Goal: Information Seeking & Learning: Compare options

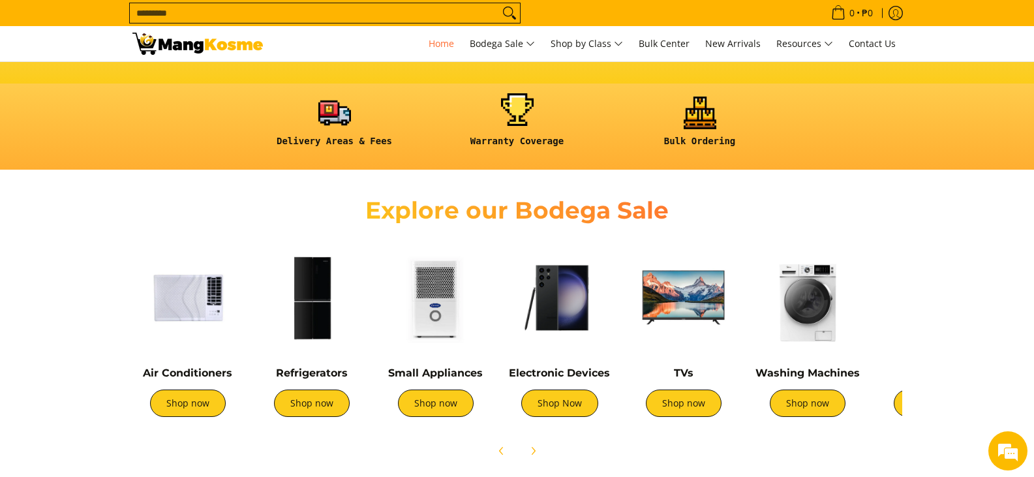
scroll to position [391, 0]
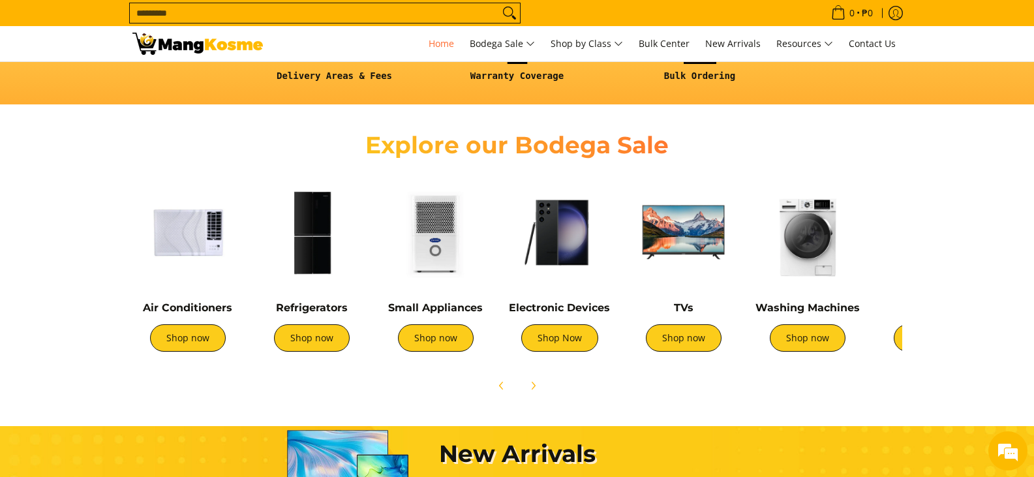
click at [314, 249] on img at bounding box center [311, 232] width 111 height 111
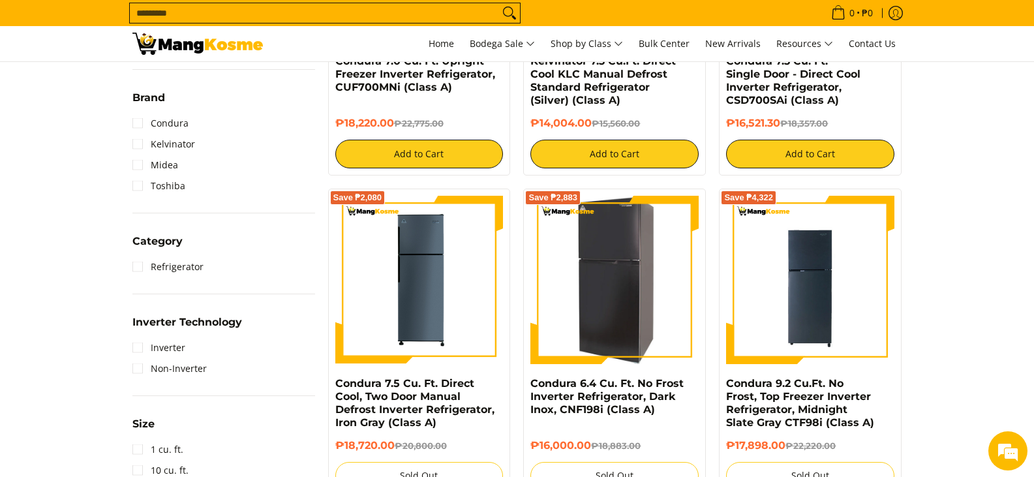
scroll to position [457, 0]
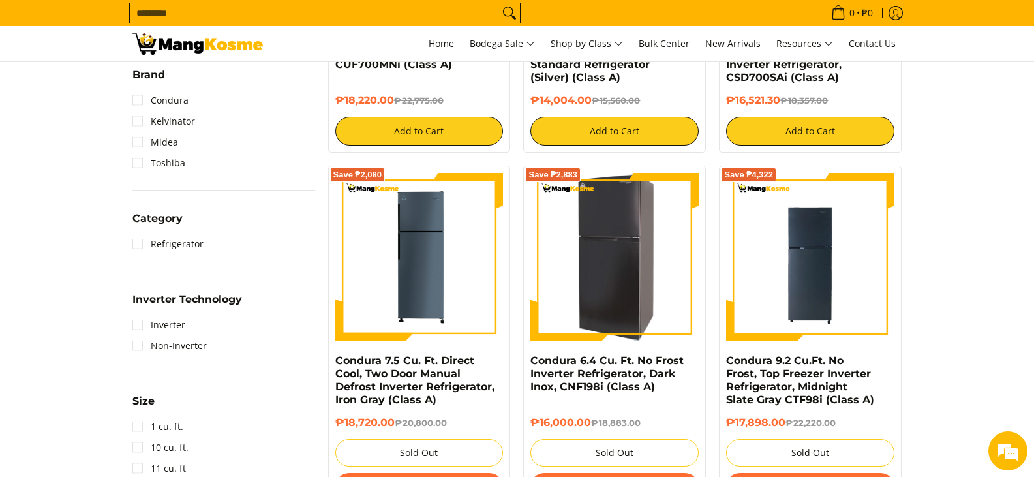
click at [665, 295] on img at bounding box center [614, 257] width 168 height 168
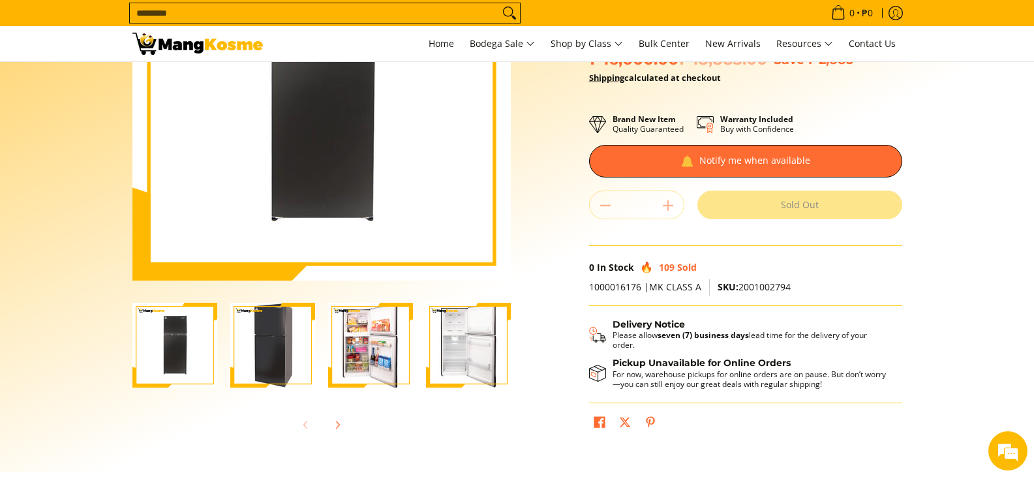
scroll to position [196, 0]
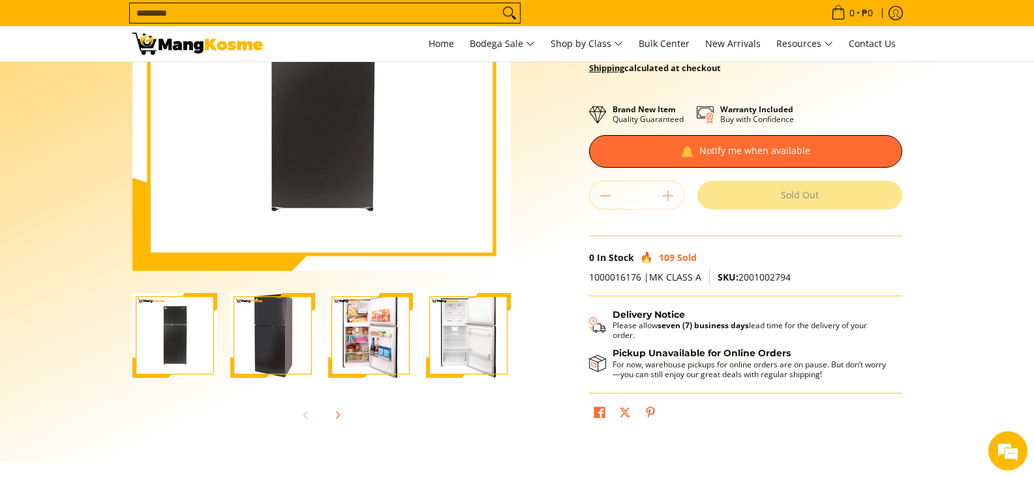
click at [381, 352] on img "Condura 6.4 Cu. Ft. No Frost Inverter Refrigerator, Dark Inox, CNF198i (Class A…" at bounding box center [370, 335] width 85 height 85
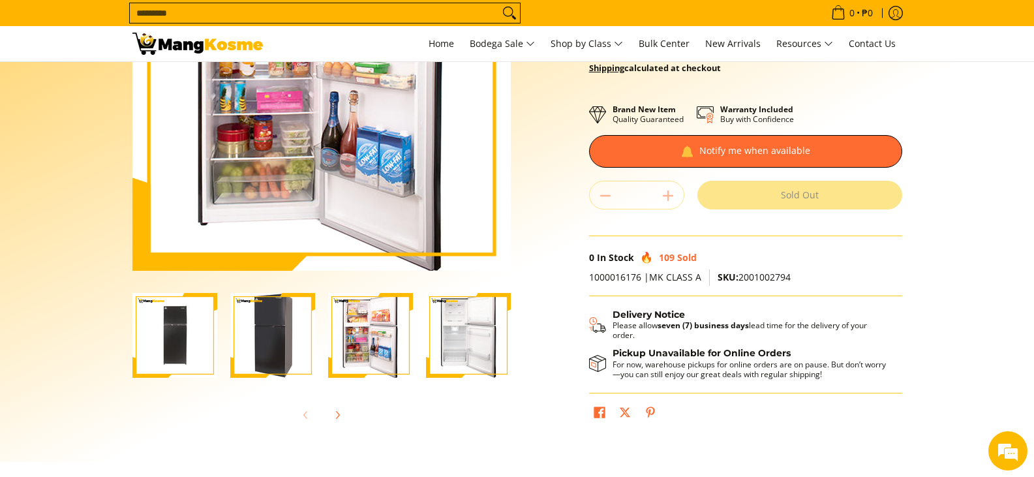
click at [460, 354] on img "Condura 6.4 Cu. Ft. No Frost Inverter Refrigerator, Dark Inox, CNF198i (Class A…" at bounding box center [468, 335] width 85 height 85
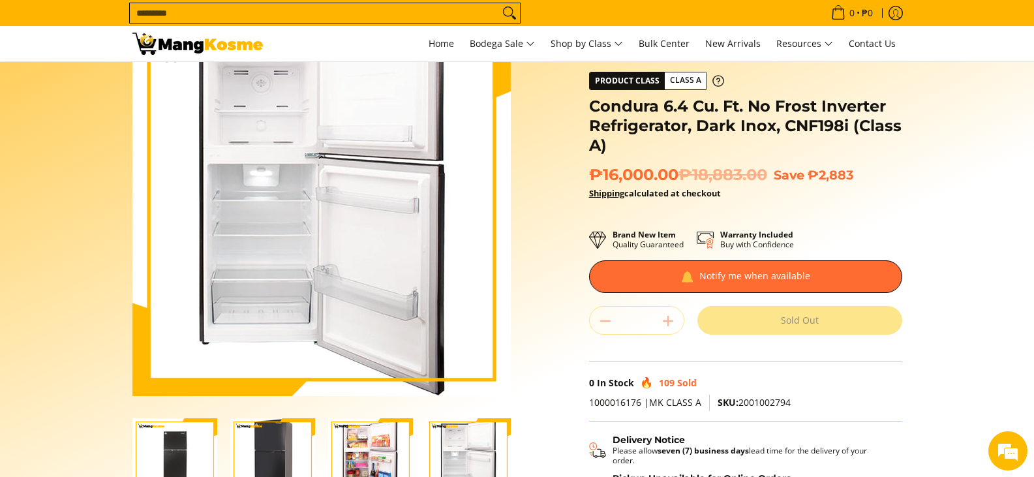
scroll to position [261, 0]
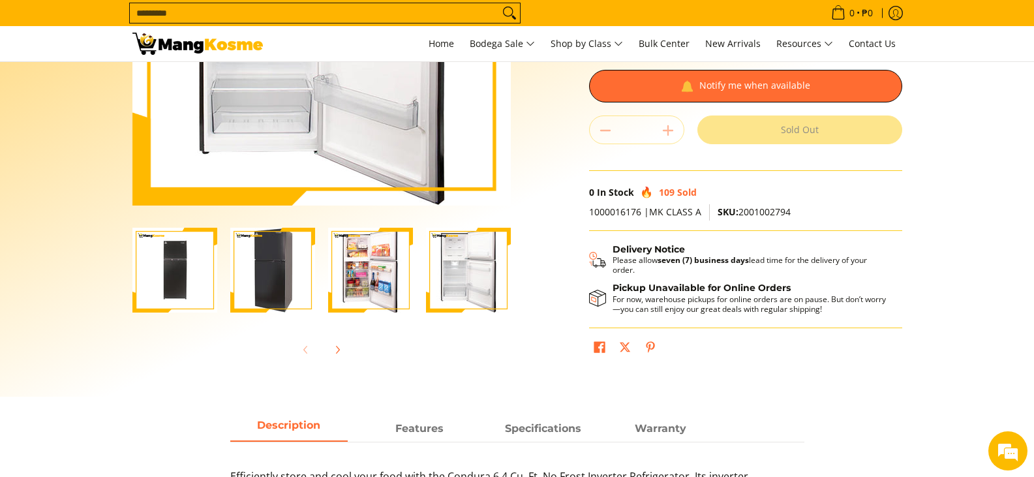
click at [378, 281] on img "Condura 6.4 Cu. Ft. No Frost Inverter Refrigerator, Dark Inox, CNF198i (Class A…" at bounding box center [370, 270] width 85 height 85
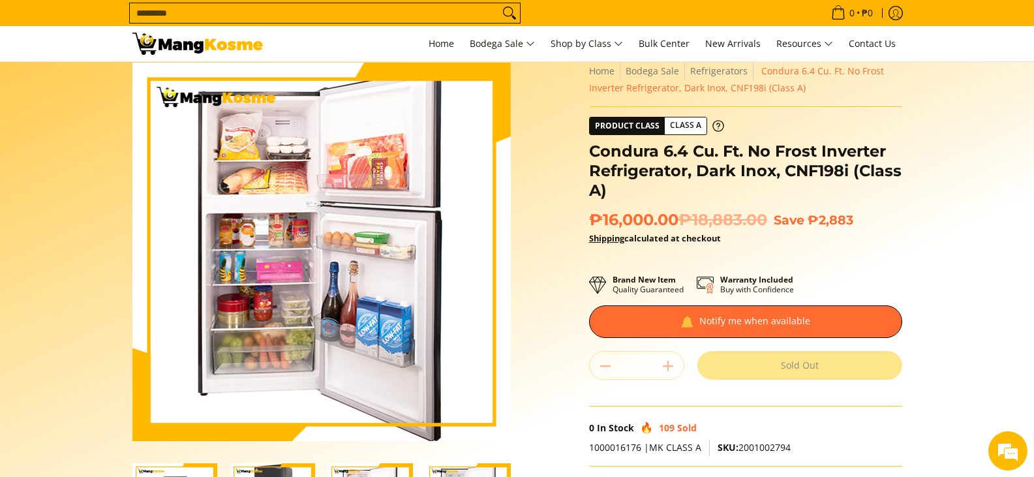
scroll to position [0, 0]
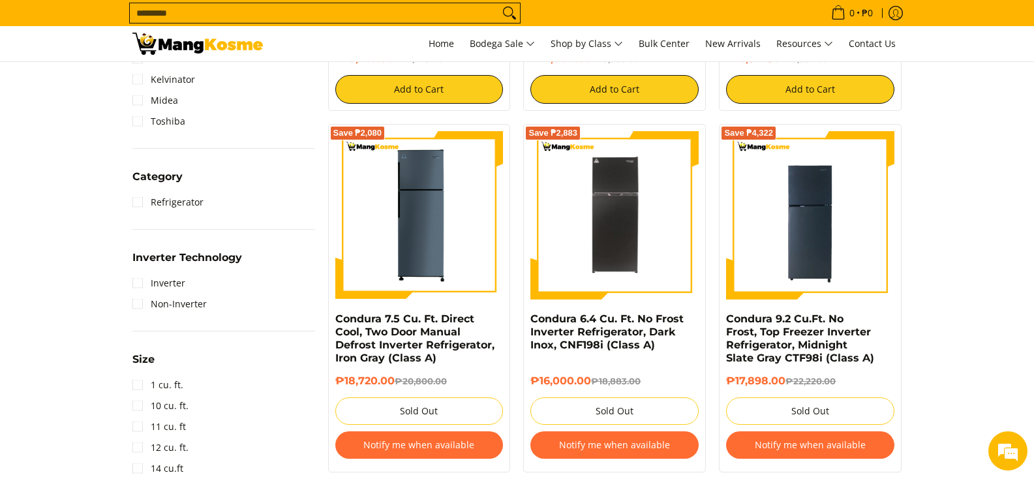
scroll to position [522, 0]
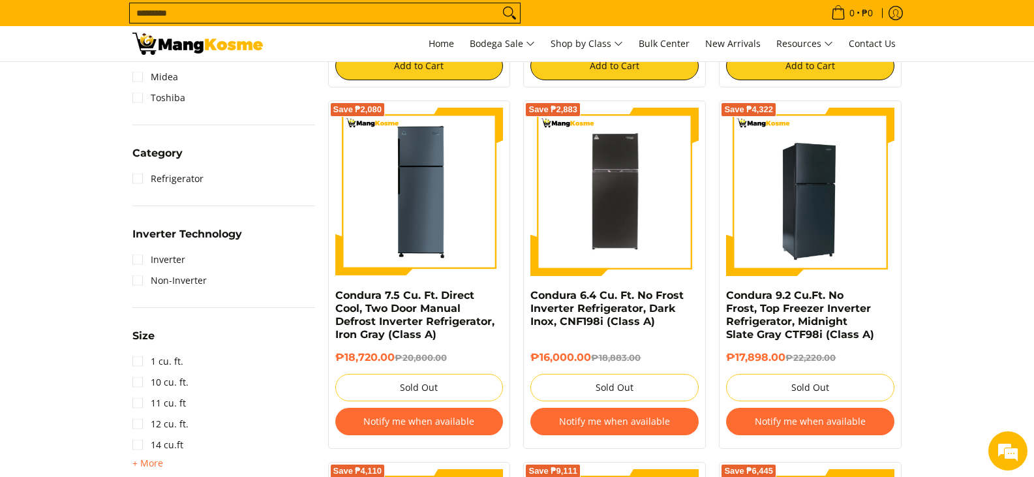
click at [847, 204] on img at bounding box center [810, 192] width 168 height 168
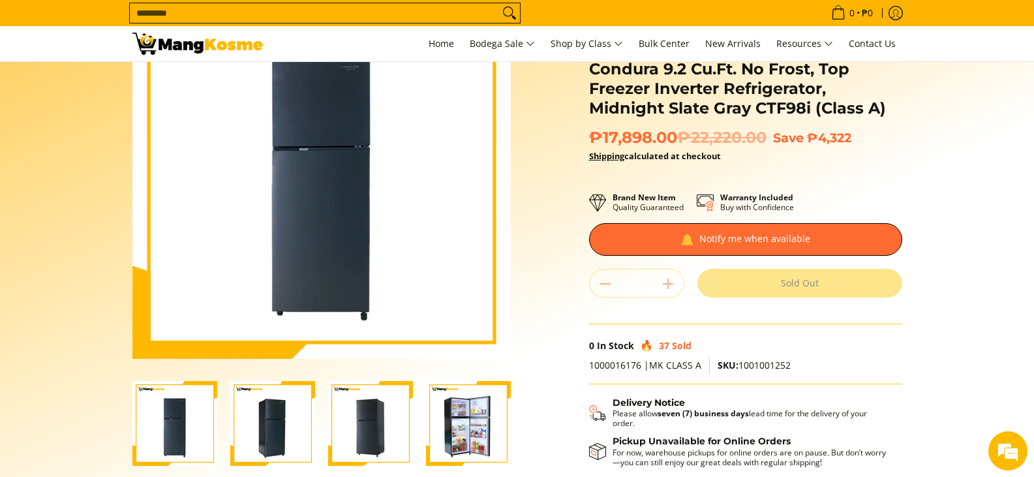
scroll to position [130, 0]
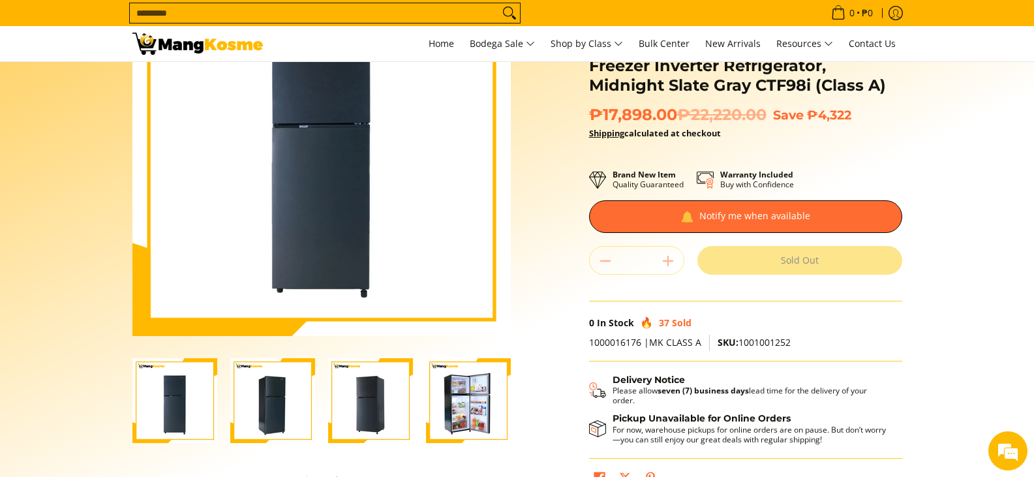
click at [482, 417] on img "Condura 9.2 Cu.Ft. No Frost, Top Freezer Inverter Refrigerator, Midnight Slate …" at bounding box center [468, 400] width 85 height 85
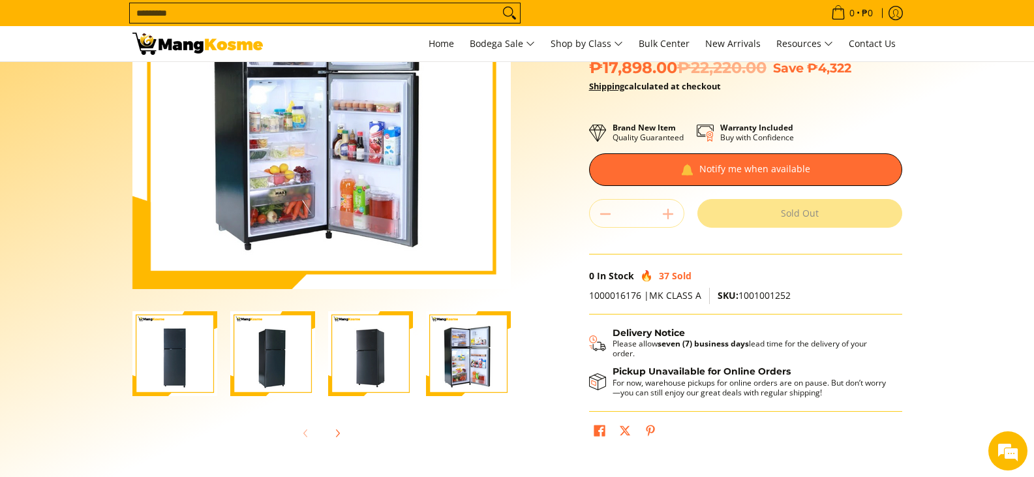
scroll to position [196, 0]
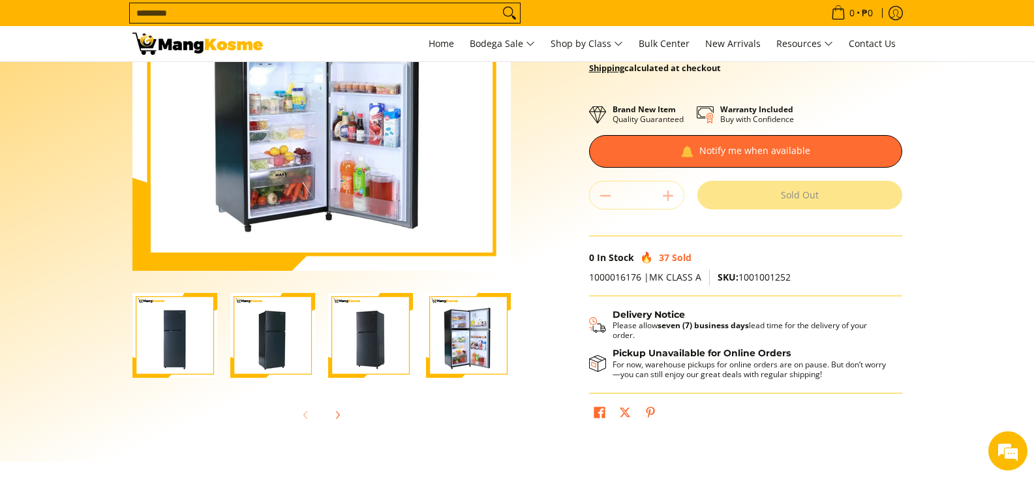
click at [172, 349] on img "Condura 9.2 Cu.Ft. No Frost, Top Freezer Inverter Refrigerator, Midnight Slate …" at bounding box center [174, 335] width 85 height 85
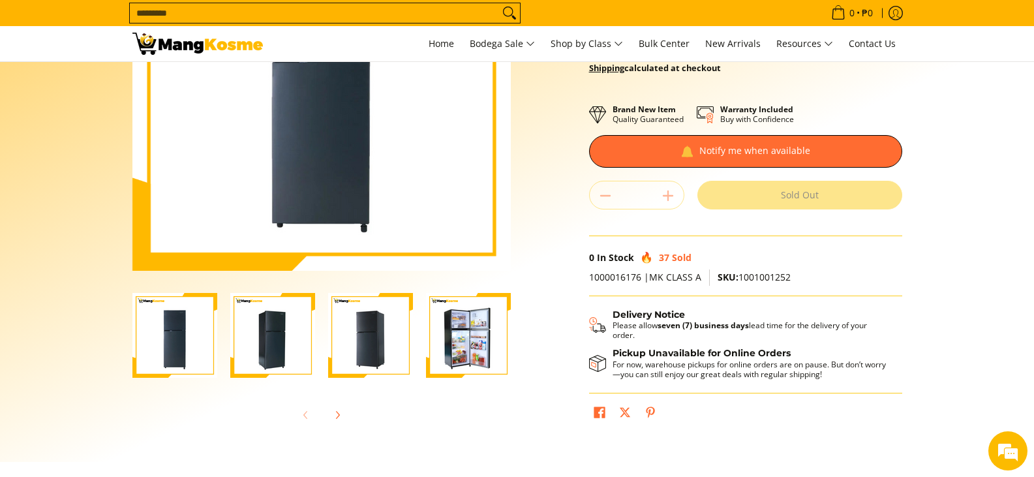
click at [264, 354] on img "Condura 9.2 Cu.Ft. No Frost, Top Freezer Inverter Refrigerator, Midnight Slate …" at bounding box center [272, 335] width 85 height 85
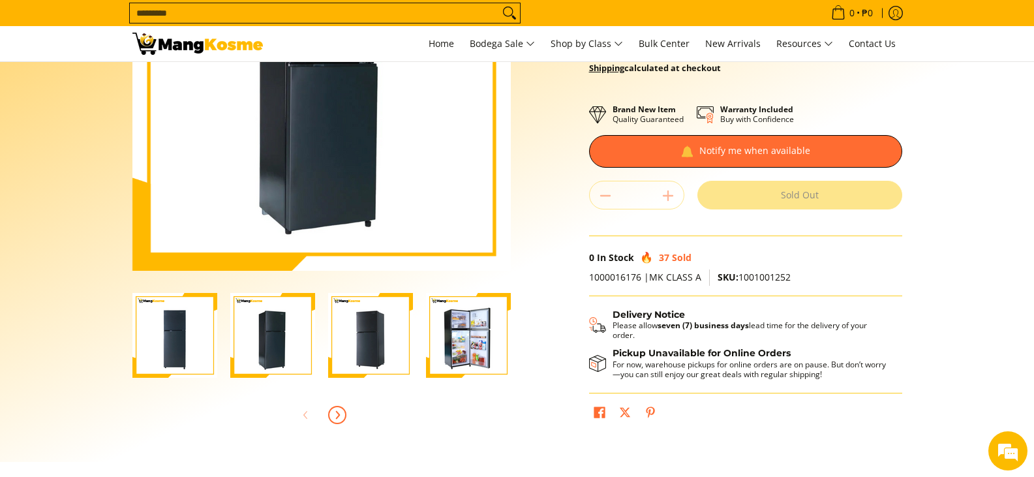
click at [344, 416] on span "Next" at bounding box center [337, 415] width 16 height 16
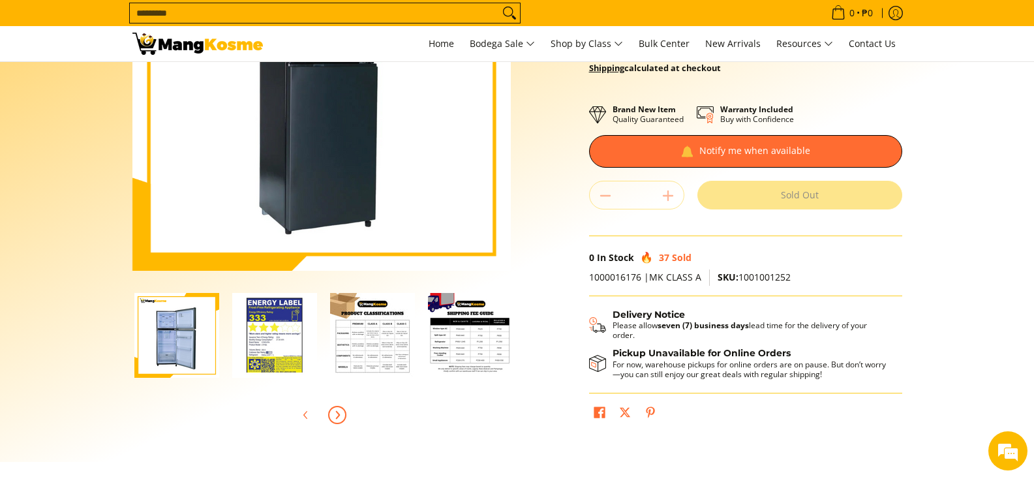
scroll to position [0, 391]
click at [289, 334] on img "Condura 9.2 Cu.Ft. No Frost, Top Freezer Inverter Refrigerator, Midnight Slate …" at bounding box center [272, 335] width 85 height 85
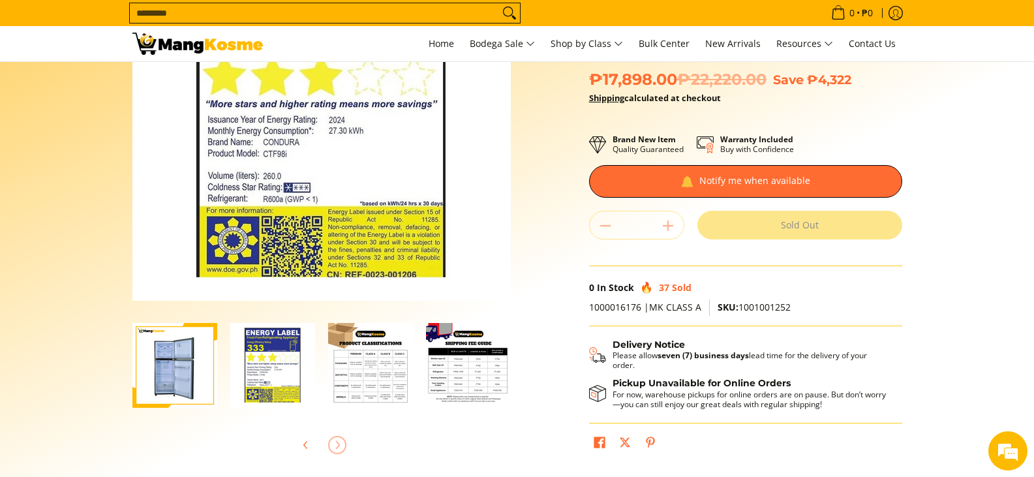
scroll to position [196, 0]
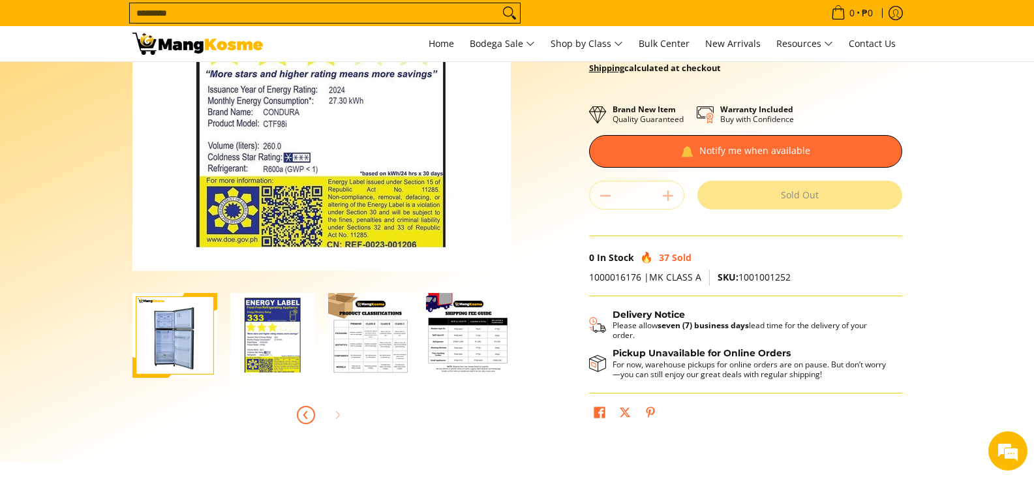
click at [305, 419] on icon "Previous" at bounding box center [306, 415] width 10 height 10
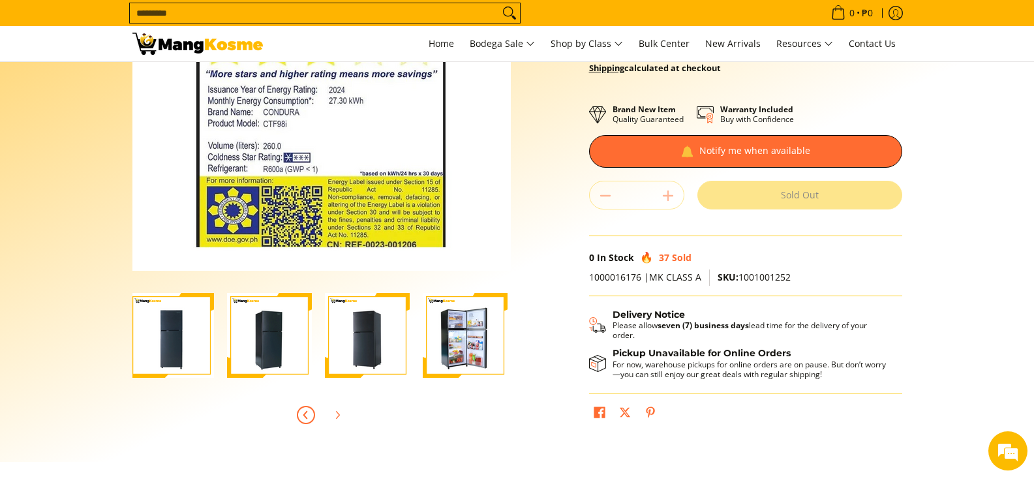
scroll to position [0, 0]
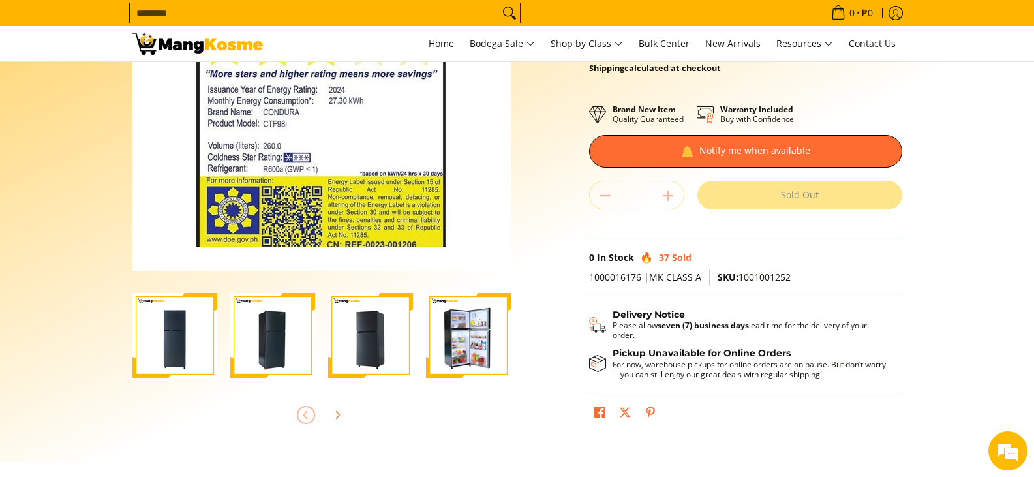
click at [305, 419] on div at bounding box center [321, 414] width 378 height 29
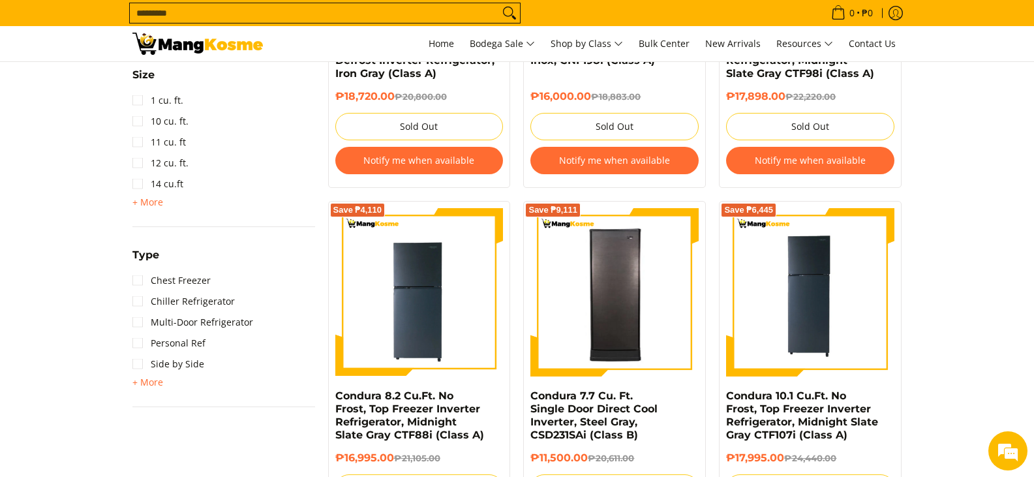
scroll to position [848, 0]
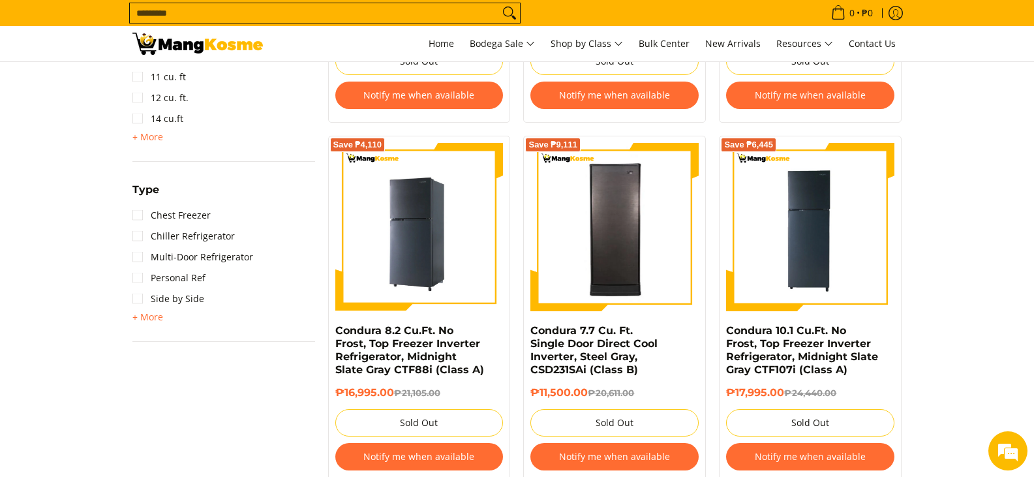
click at [397, 238] on img at bounding box center [419, 227] width 168 height 168
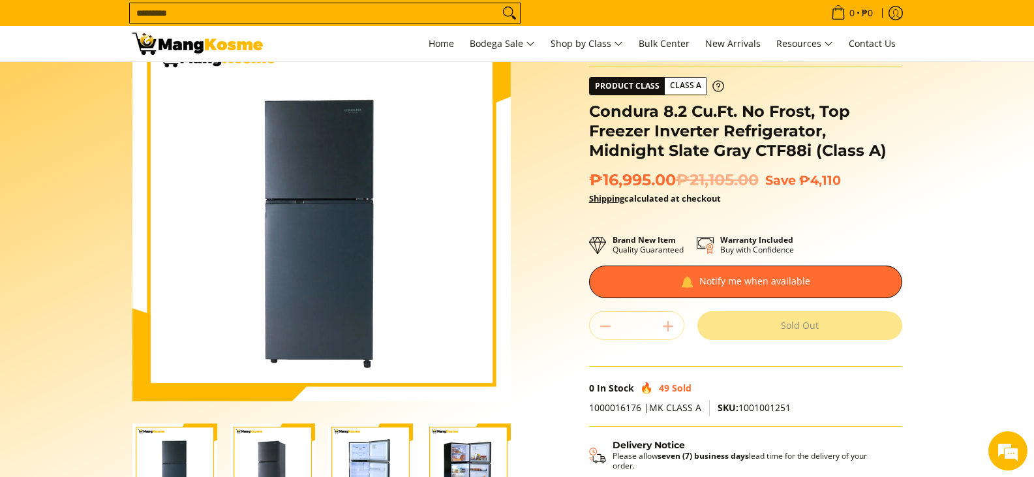
scroll to position [130, 0]
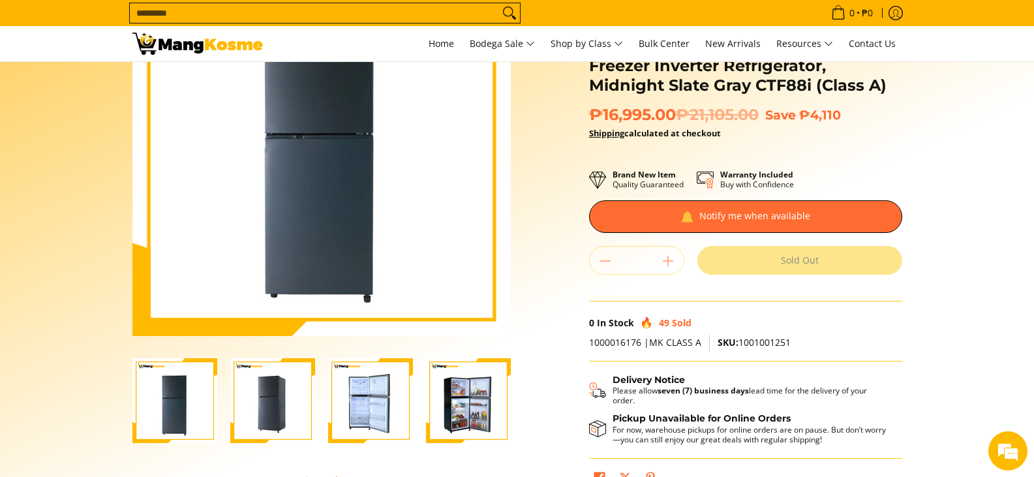
click at [387, 408] on img "Condura 8.2 Cu.Ft. No Frost, Top Freezer Inverter Refrigerator, Midnight Slate …" at bounding box center [370, 400] width 85 height 85
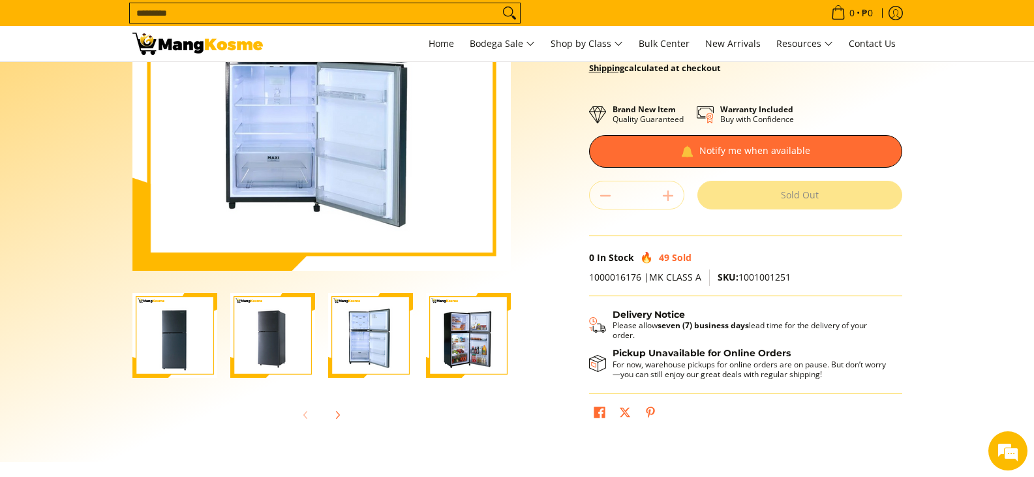
scroll to position [0, 0]
click at [494, 362] on img "Condura 8.2 Cu.Ft. No Frost, Top Freezer Inverter Refrigerator, Midnight Slate …" at bounding box center [468, 335] width 85 height 85
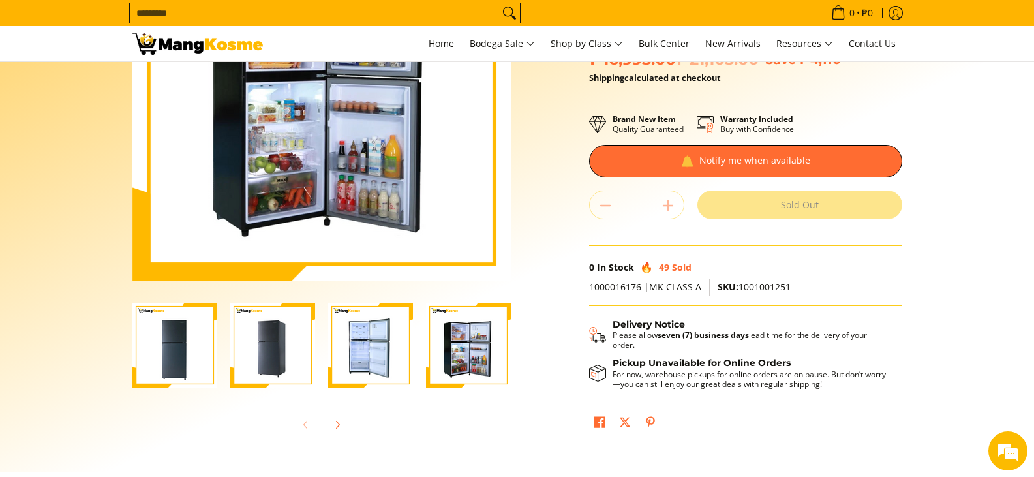
scroll to position [261, 0]
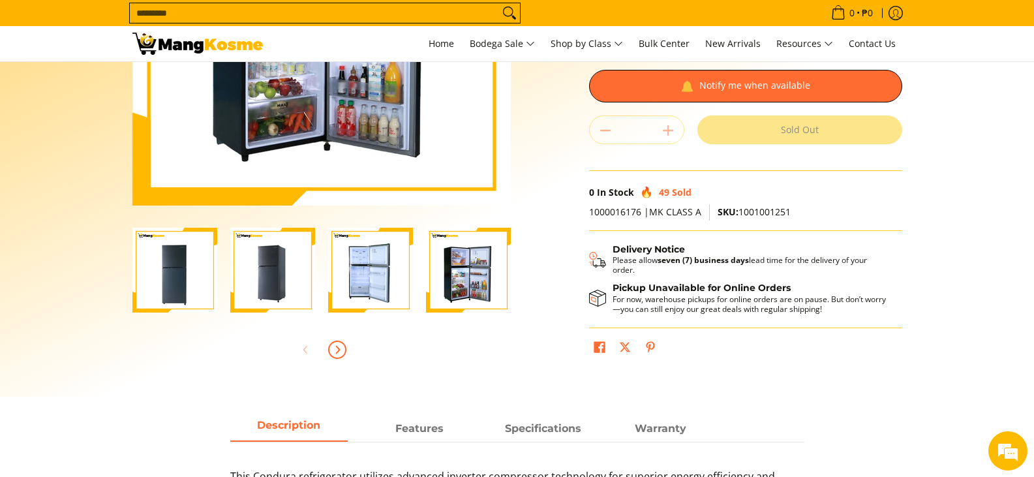
click at [340, 344] on icon "Next" at bounding box center [337, 349] width 10 height 10
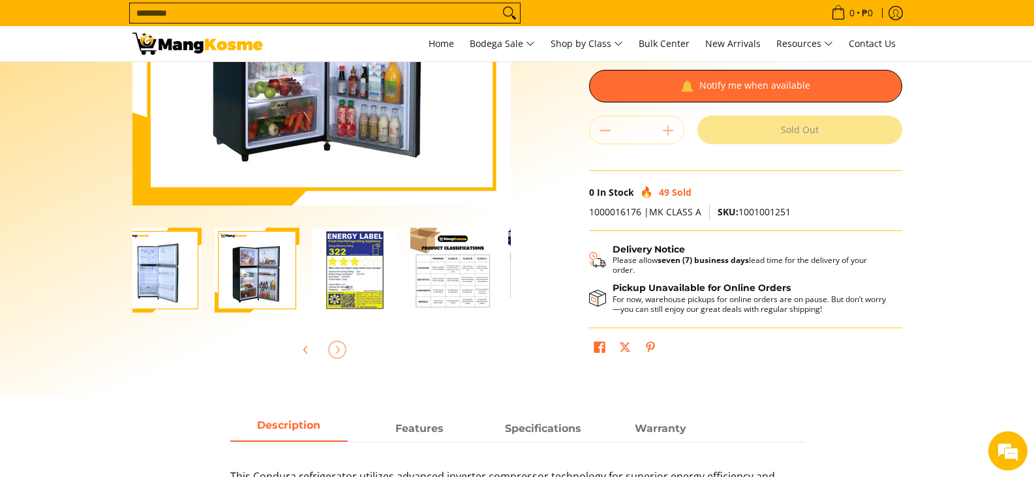
scroll to position [0, 294]
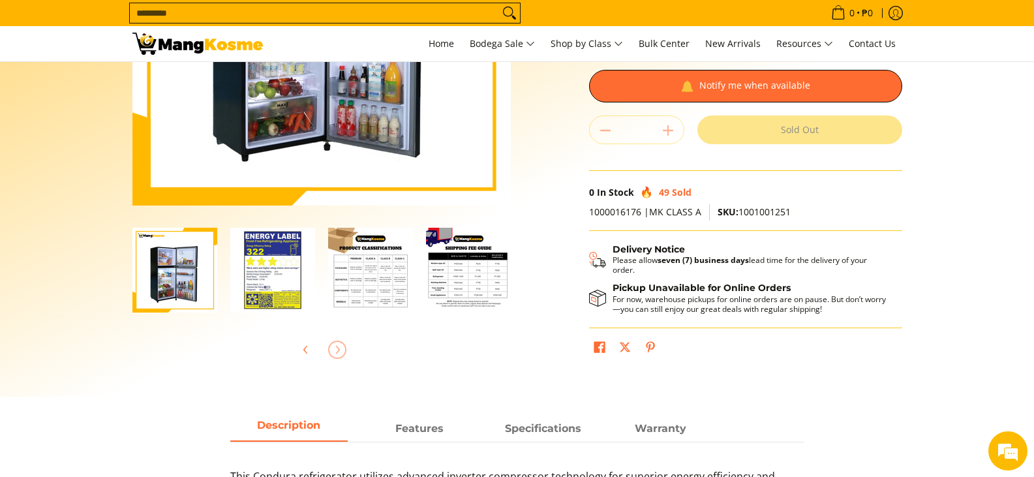
click at [287, 271] on img "Condura 8.2 Cu.Ft. No Frost, Top Freezer Inverter Refrigerator, Midnight Slate …" at bounding box center [272, 270] width 85 height 85
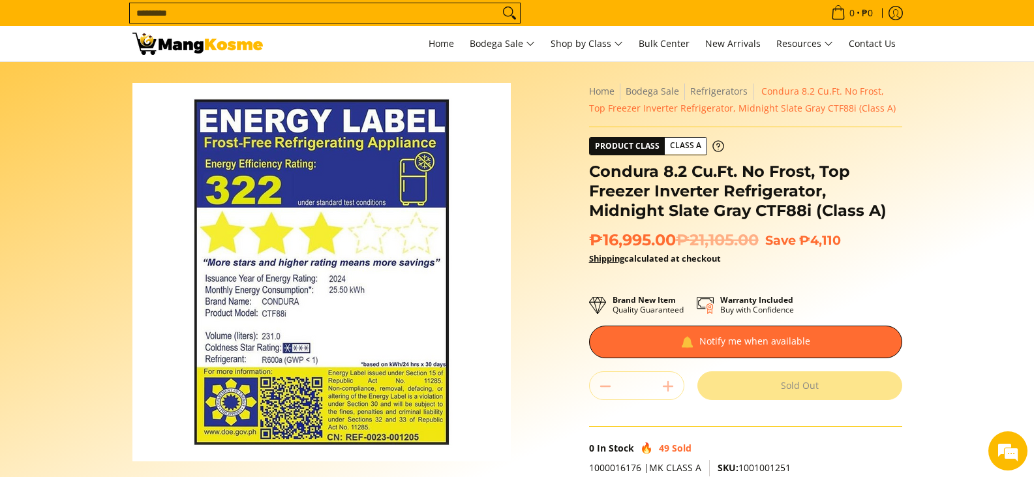
scroll to position [0, 0]
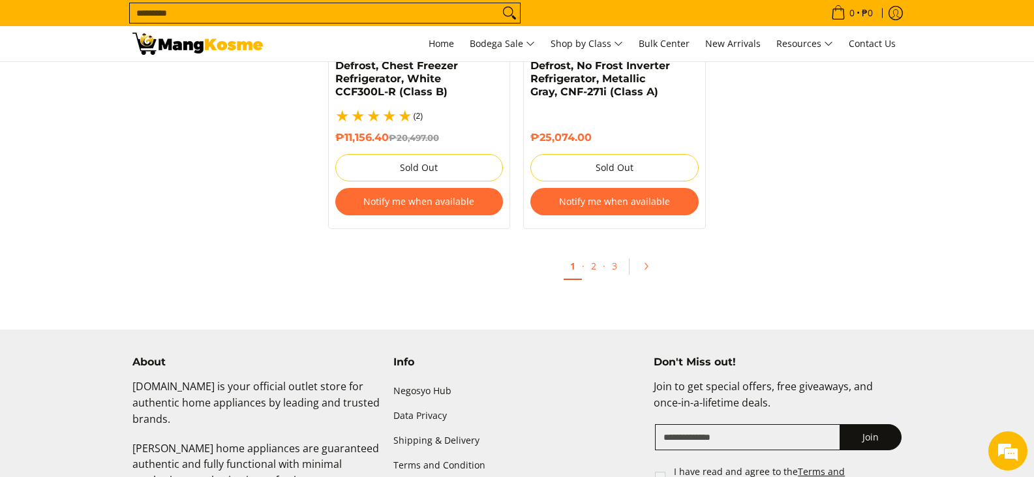
scroll to position [2870, 0]
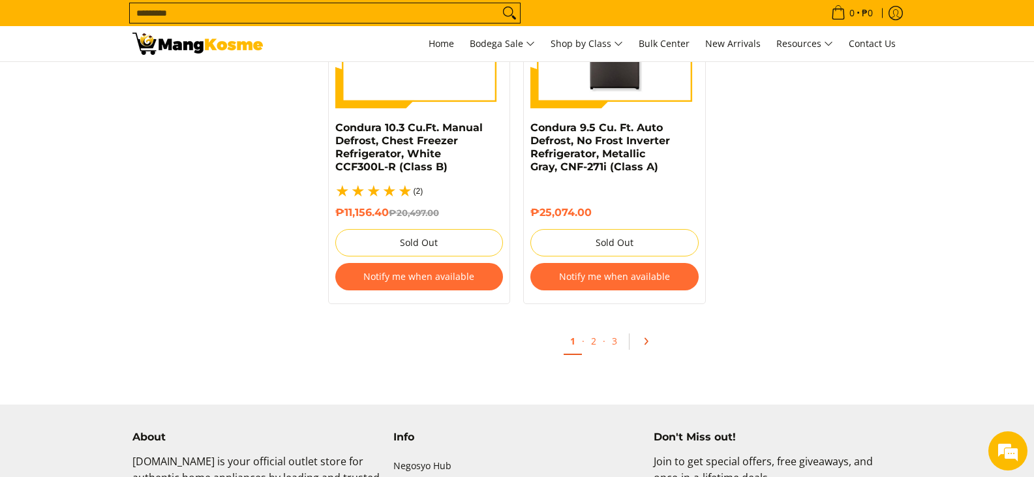
click at [646, 337] on icon "Pagination" at bounding box center [645, 341] width 9 height 9
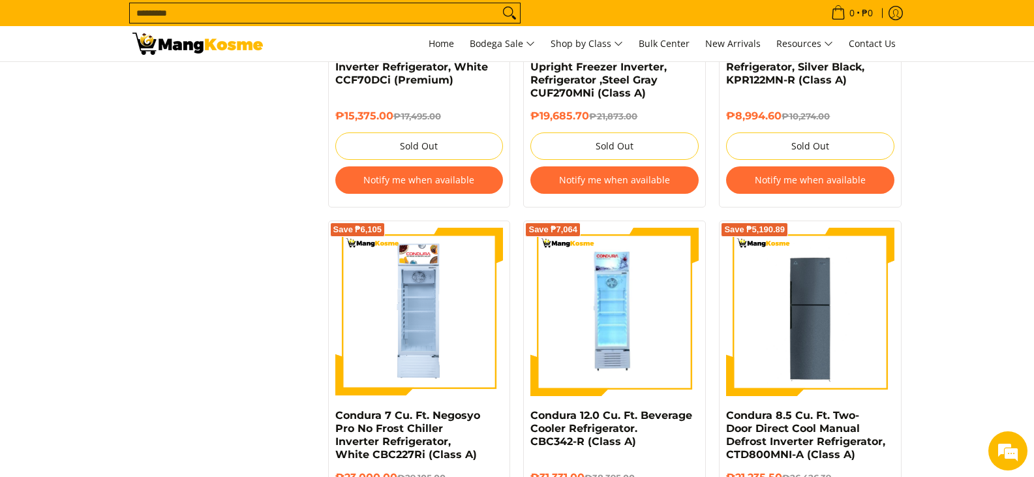
scroll to position [1370, 0]
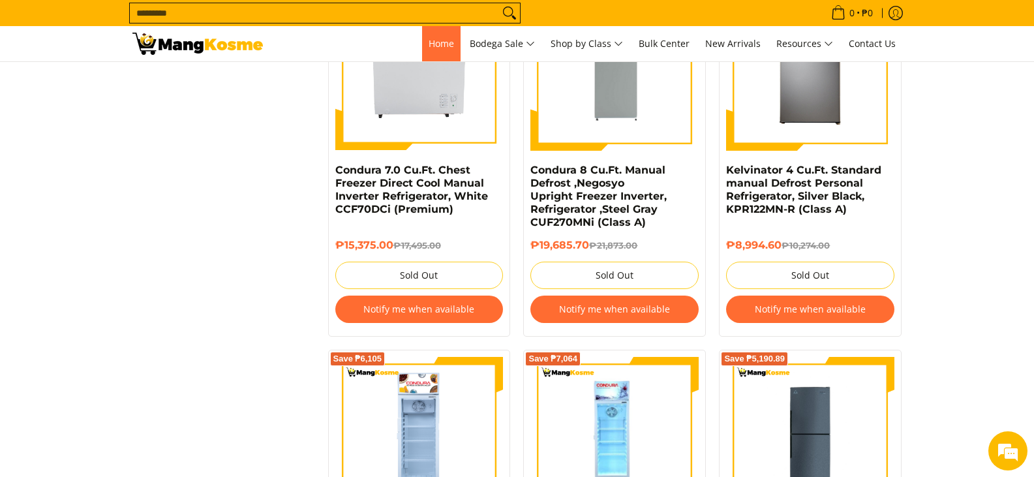
click at [441, 46] on span "Home" at bounding box center [441, 43] width 25 height 12
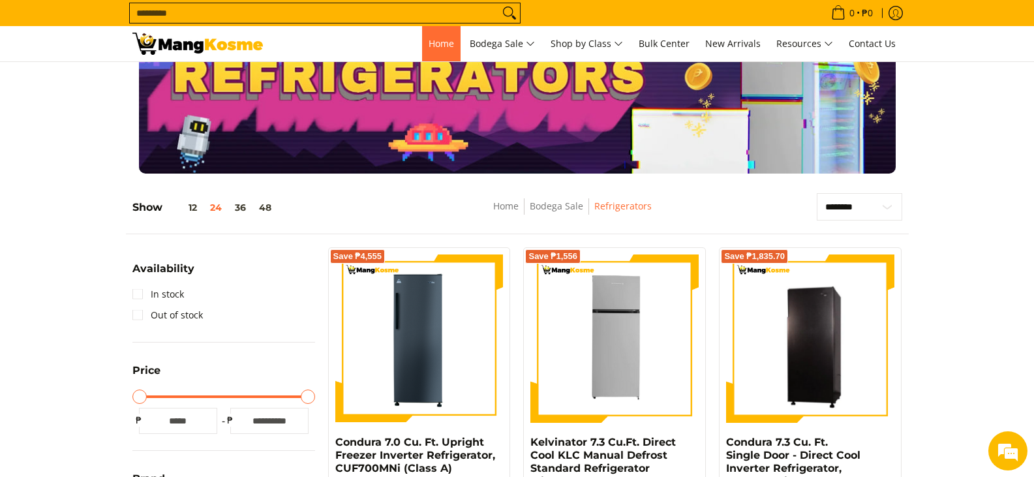
scroll to position [0, 0]
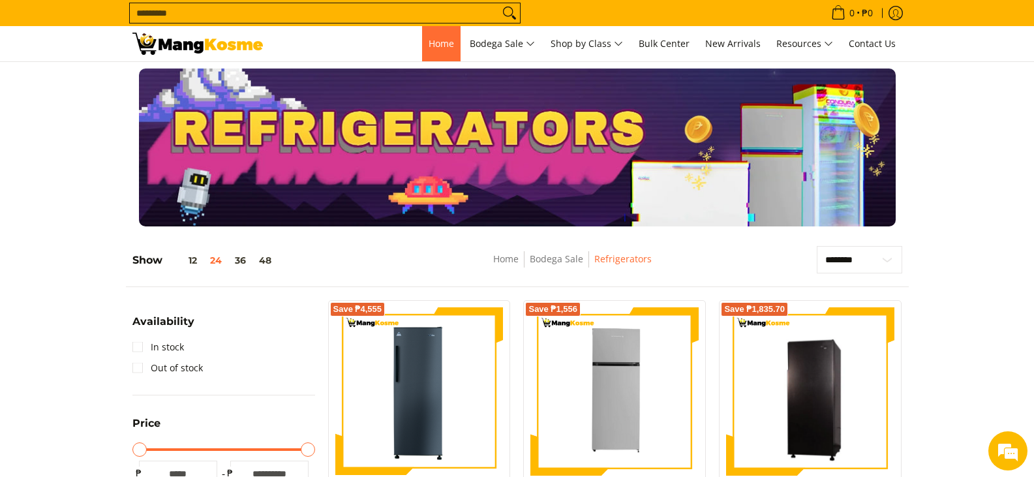
click at [429, 46] on span "Home" at bounding box center [441, 43] width 25 height 12
